Goal: Check status: Check status

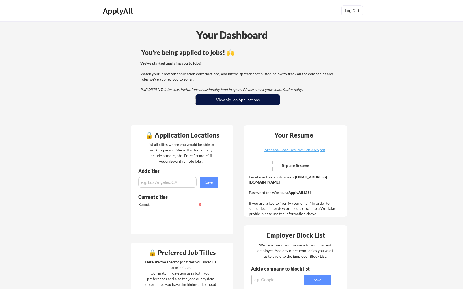
click at [260, 99] on button "View My Job Applications" at bounding box center [237, 100] width 84 height 11
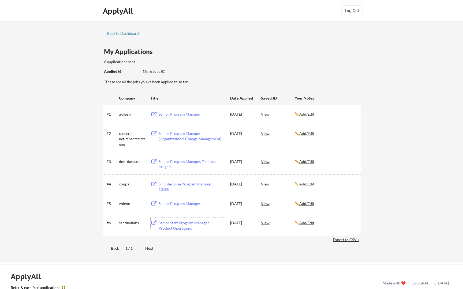
click at [194, 222] on div "Senior Staff Program Manager - Product Operations" at bounding box center [191, 225] width 66 height 10
click at [172, 204] on div "Senior Program Manager" at bounding box center [191, 203] width 66 height 5
click at [180, 184] on div "Sr. Enterprise Program Manager - 10100" at bounding box center [191, 187] width 66 height 10
click at [182, 161] on div "Senior Program Manager, Tech and Insights" at bounding box center [191, 164] width 66 height 10
click at [175, 136] on div "Senior Program Manager (Organizational Change Management)" at bounding box center [191, 136] width 66 height 10
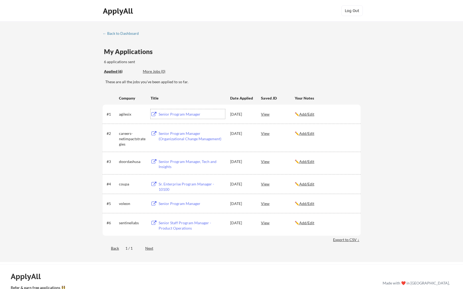
click at [175, 114] on div "Senior Program Manager" at bounding box center [191, 114] width 66 height 5
click at [123, 33] on div "← Back to Dashboard" at bounding box center [123, 34] width 40 height 4
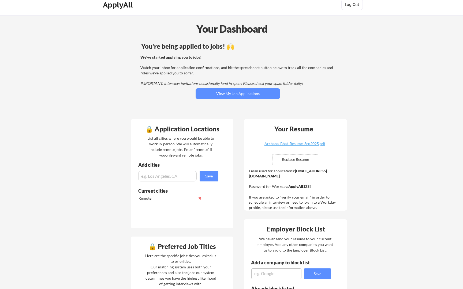
scroll to position [6, 0]
